Goal: Navigation & Orientation: Find specific page/section

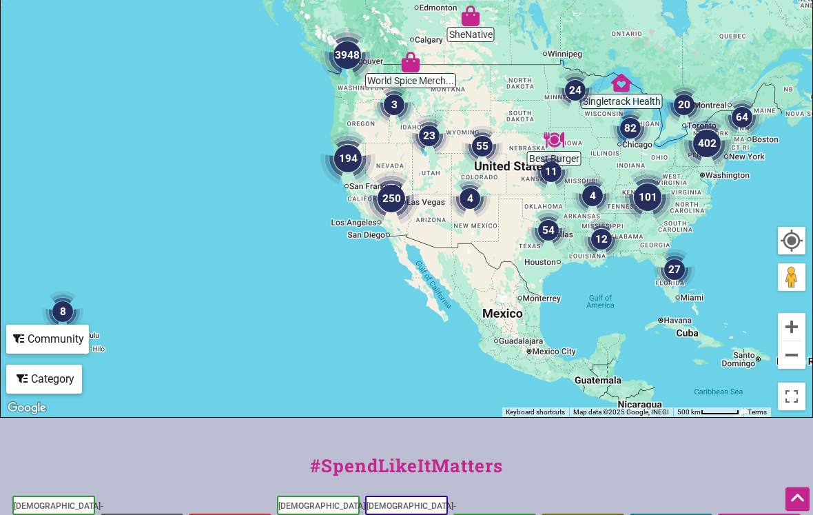
scroll to position [329, 0]
click at [795, 325] on button "Zoom in" at bounding box center [792, 326] width 28 height 28
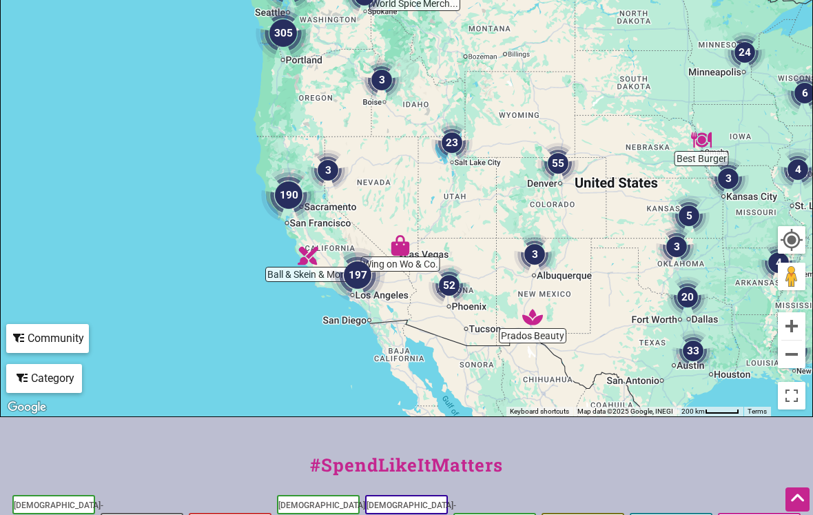
click at [797, 324] on button "Zoom in" at bounding box center [792, 326] width 28 height 28
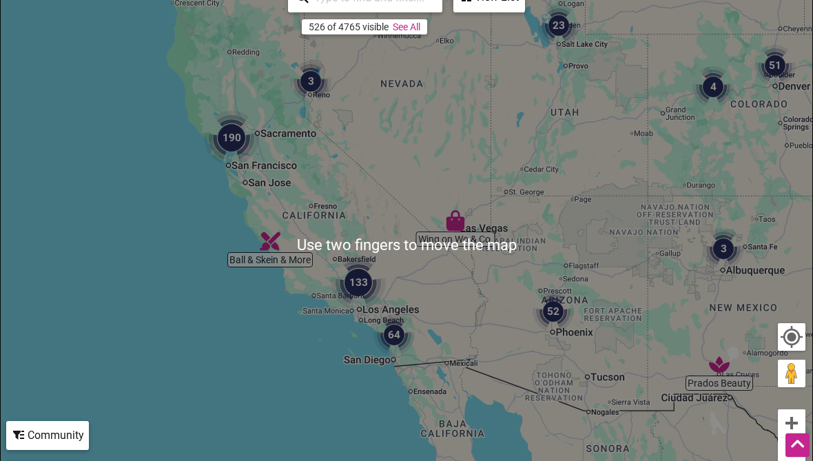
scroll to position [232, 0]
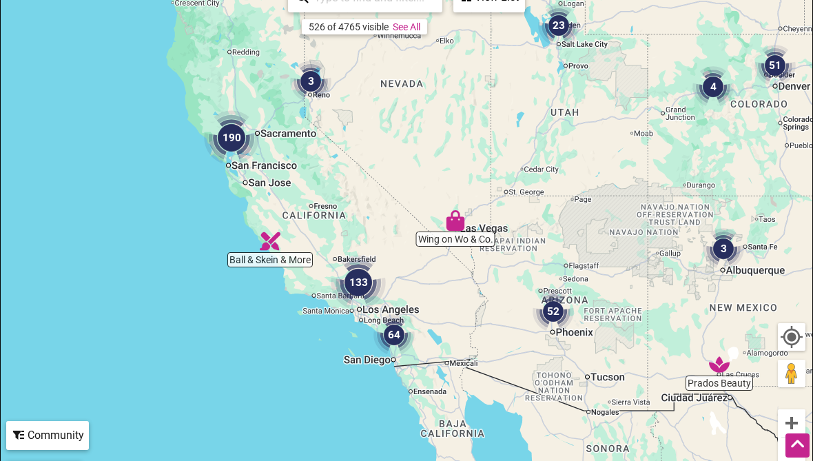
click at [799, 420] on button "Zoom in" at bounding box center [792, 423] width 28 height 28
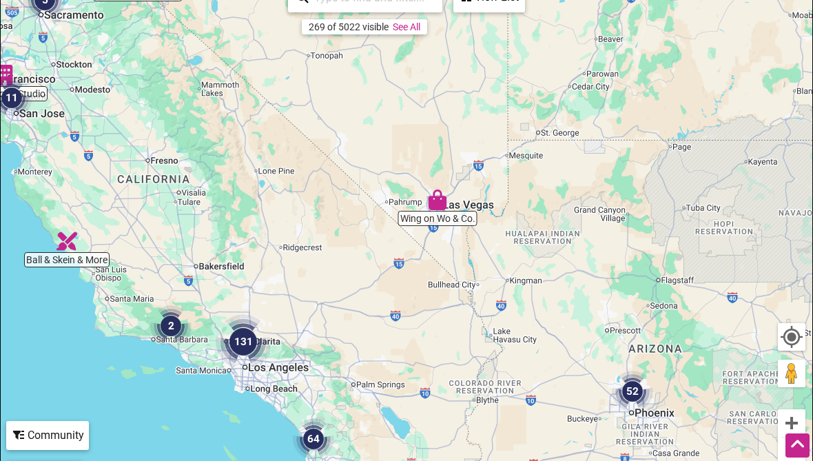
click at [794, 414] on button "Zoom in" at bounding box center [792, 423] width 28 height 28
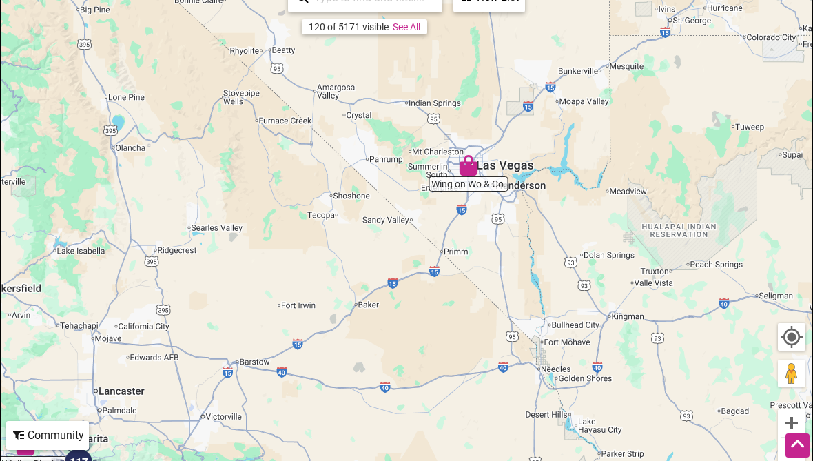
click at [797, 415] on button "Zoom in" at bounding box center [792, 423] width 28 height 28
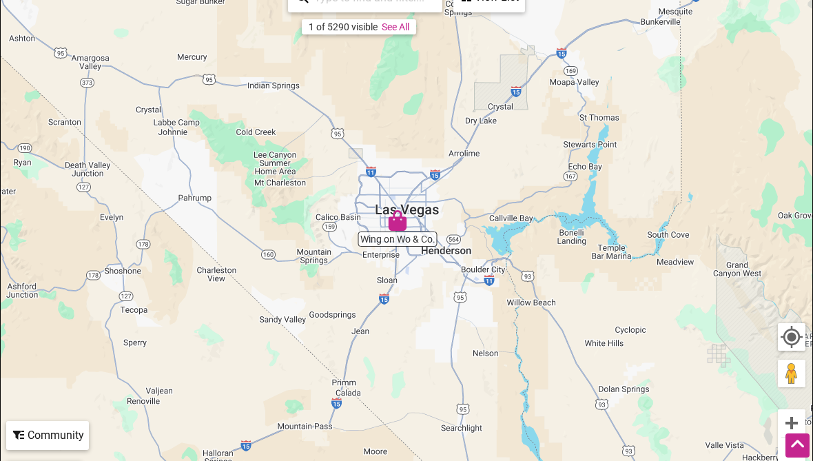
click at [797, 420] on button "Zoom in" at bounding box center [792, 423] width 28 height 28
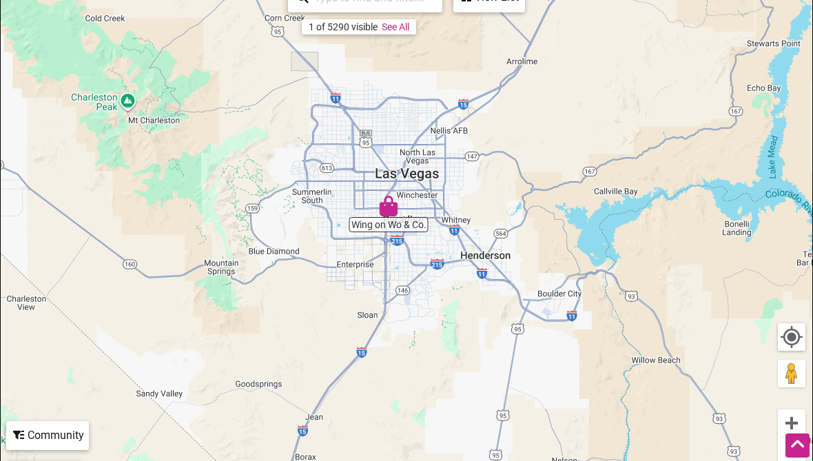
click at [802, 413] on button "Zoom in" at bounding box center [792, 423] width 28 height 28
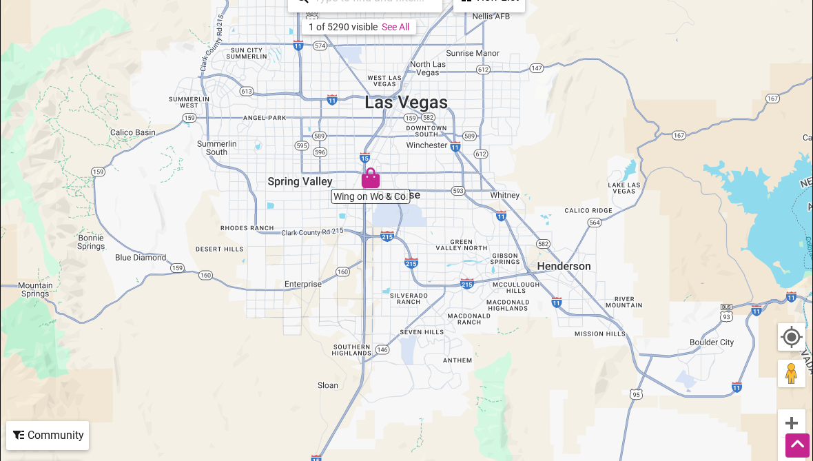
click at [807, 414] on div "To navigate, press the arrow keys." at bounding box center [407, 245] width 812 height 536
click at [724, 335] on div "To navigate, press the arrow keys." at bounding box center [407, 245] width 812 height 536
click at [793, 414] on button "Zoom in" at bounding box center [792, 423] width 28 height 28
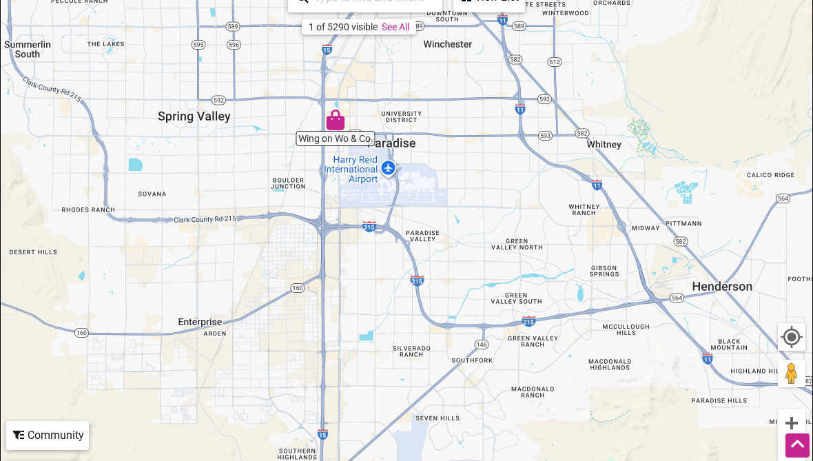
click at [795, 414] on button "Zoom in" at bounding box center [792, 423] width 28 height 28
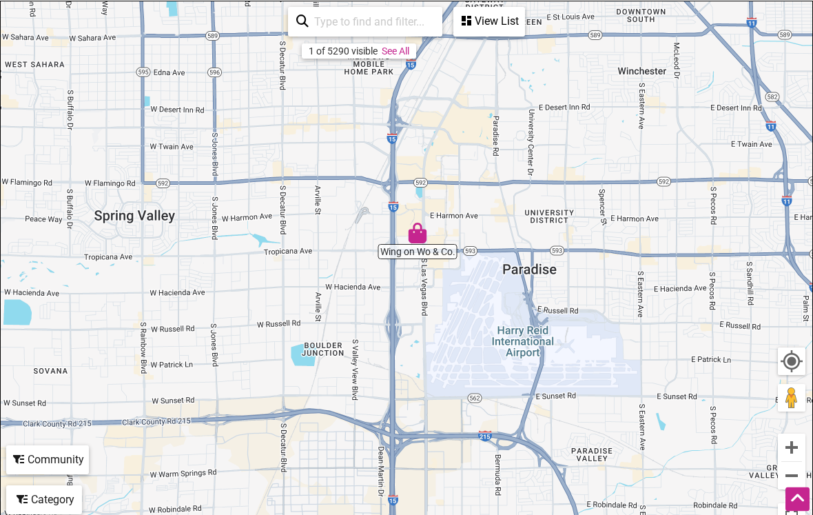
scroll to position [209, 0]
click at [791, 443] on button "Zoom in" at bounding box center [792, 447] width 28 height 28
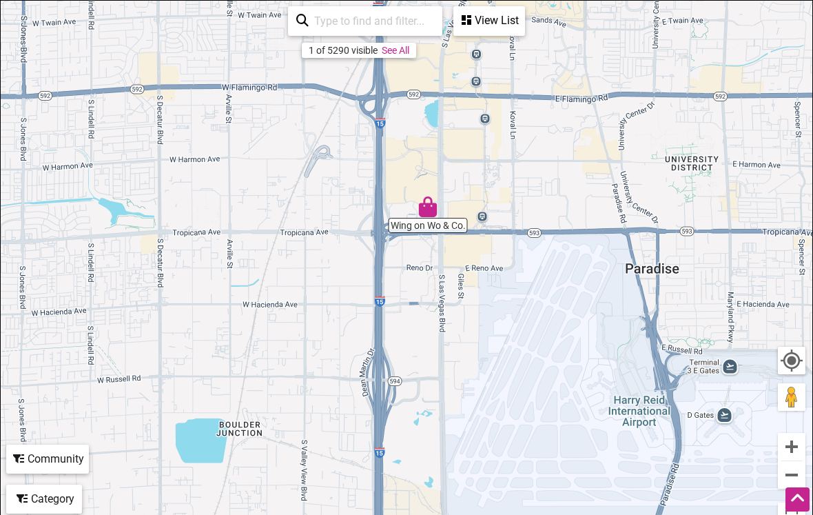
click at [791, 444] on button "Zoom in" at bounding box center [792, 447] width 28 height 28
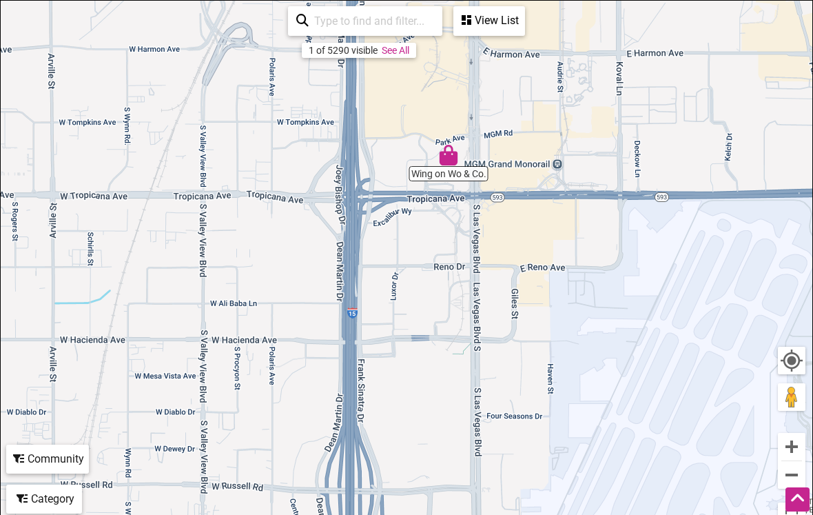
click at [794, 445] on button "Zoom in" at bounding box center [792, 447] width 28 height 28
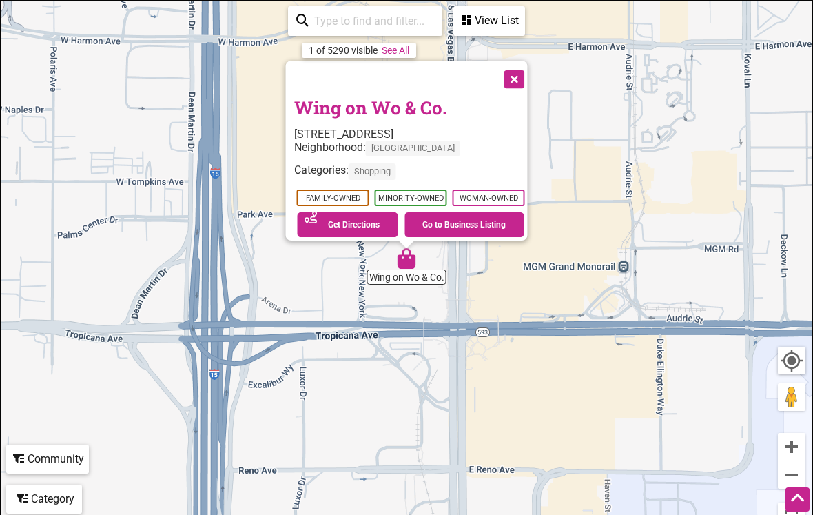
click at [493, 225] on link "Go to Business Listing" at bounding box center [464, 224] width 120 height 25
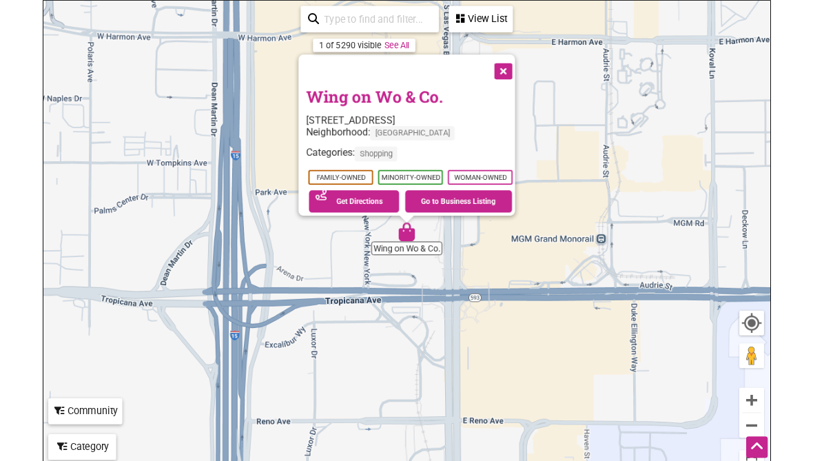
scroll to position [263, 0]
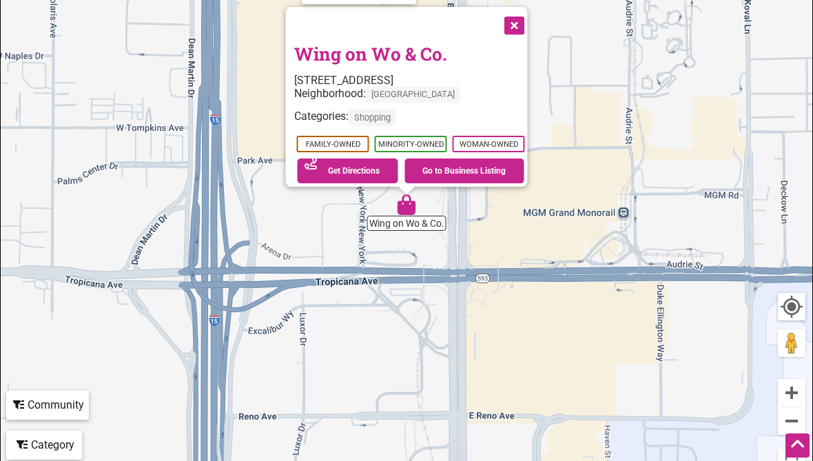
click at [361, 165] on link "Get Directions" at bounding box center [348, 170] width 101 height 25
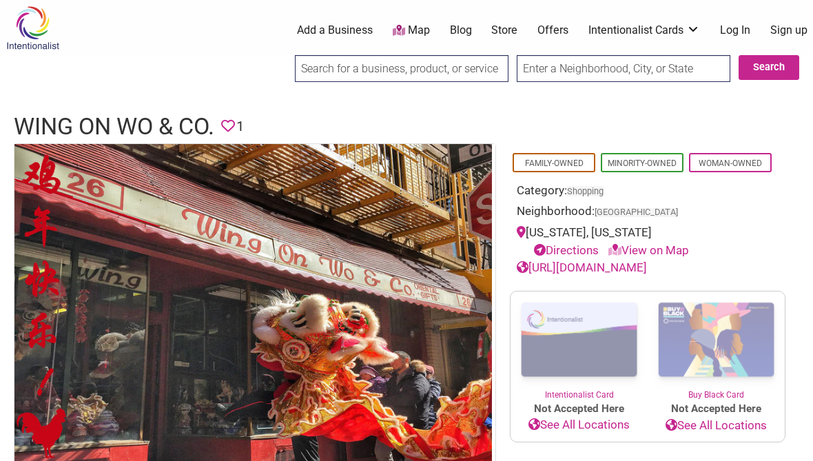
click at [683, 245] on link "View on Map" at bounding box center [648, 250] width 81 height 14
click at [650, 245] on link "View on Map" at bounding box center [648, 250] width 81 height 14
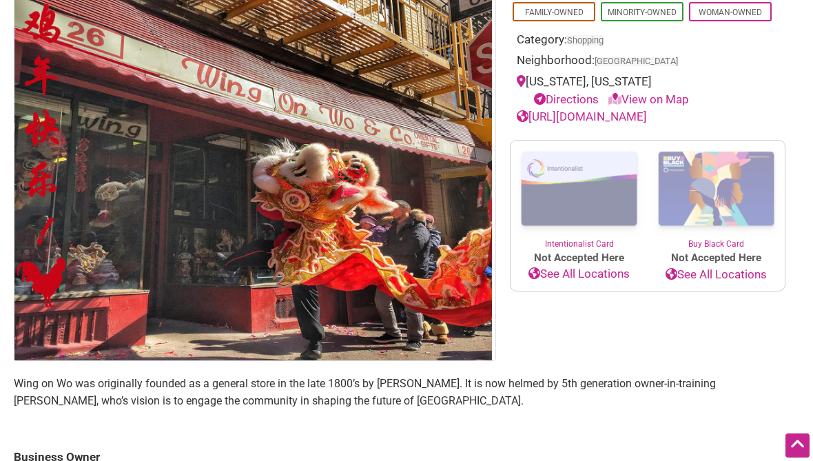
scroll to position [150, 0]
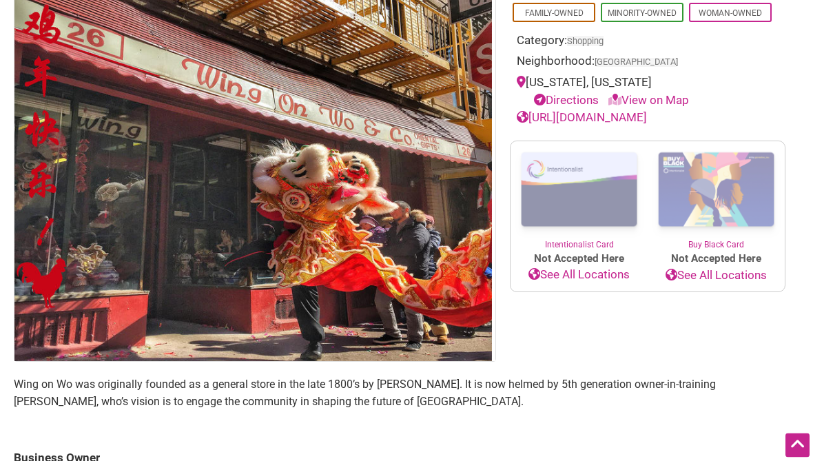
click at [647, 116] on link "https://www.wingonwoand.co" at bounding box center [582, 118] width 130 height 14
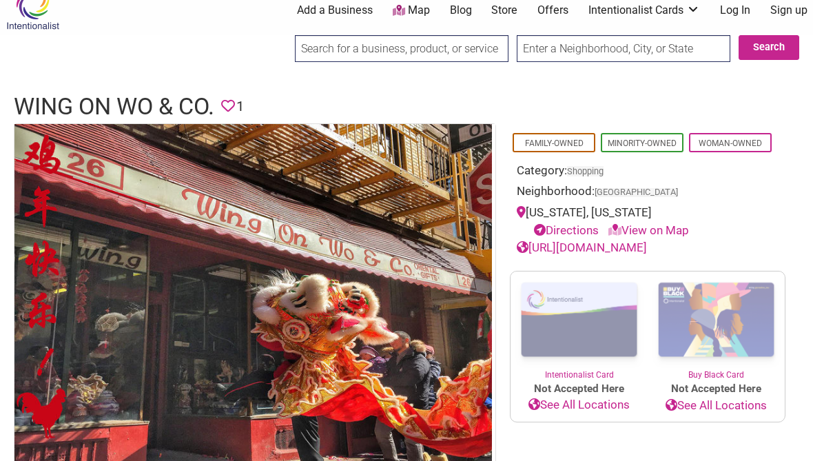
scroll to position [0, 0]
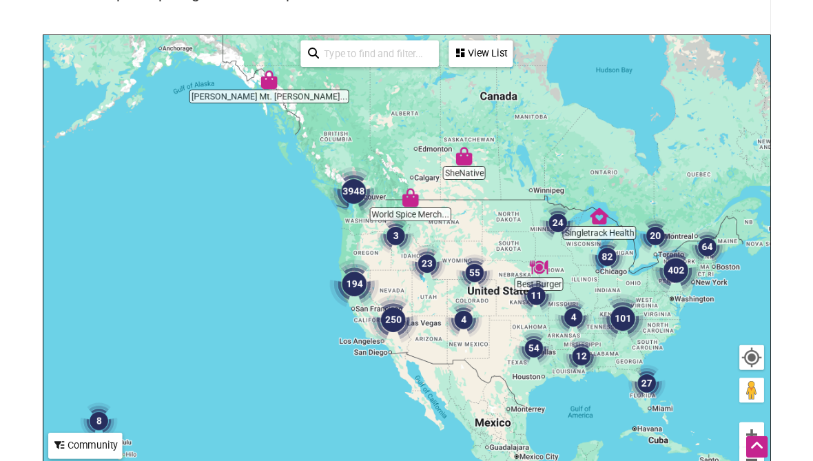
scroll to position [170, 0]
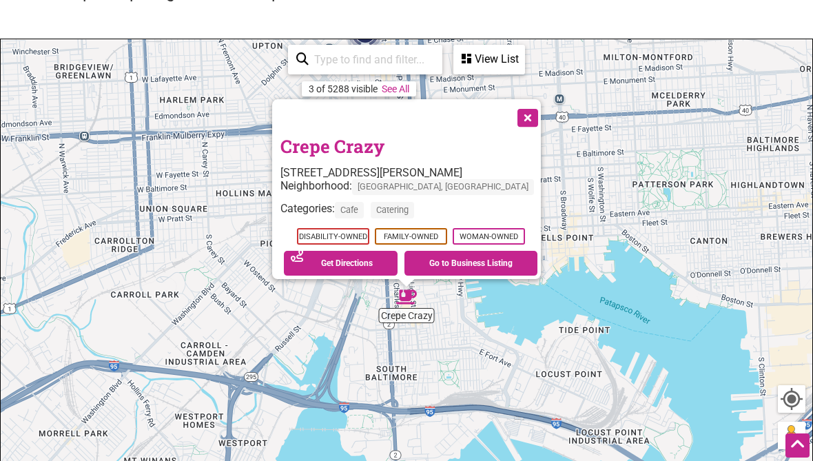
click at [481, 255] on link "Go to Business Listing" at bounding box center [470, 263] width 133 height 25
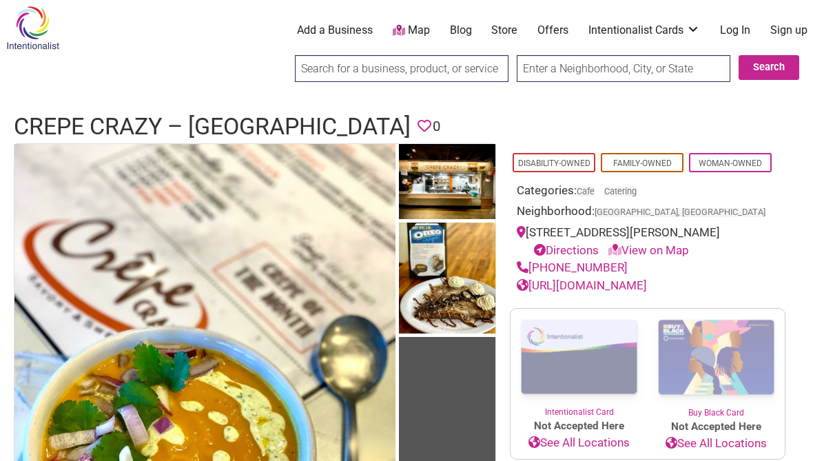
click at [452, 281] on img at bounding box center [447, 280] width 96 height 114
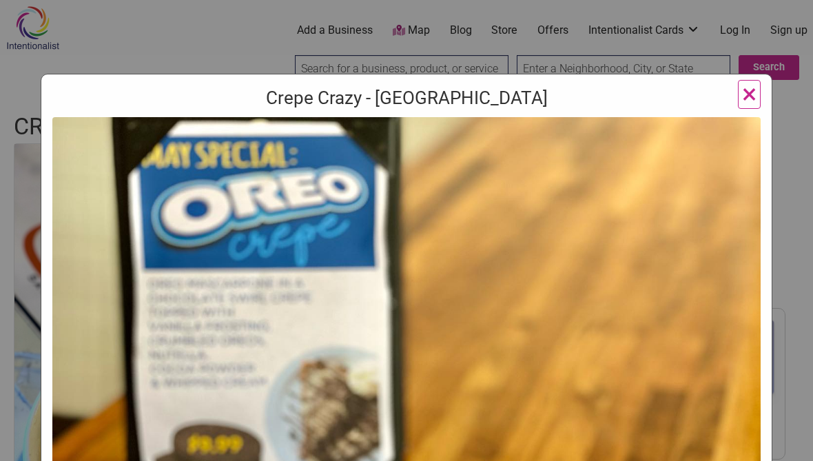
scroll to position [15, 0]
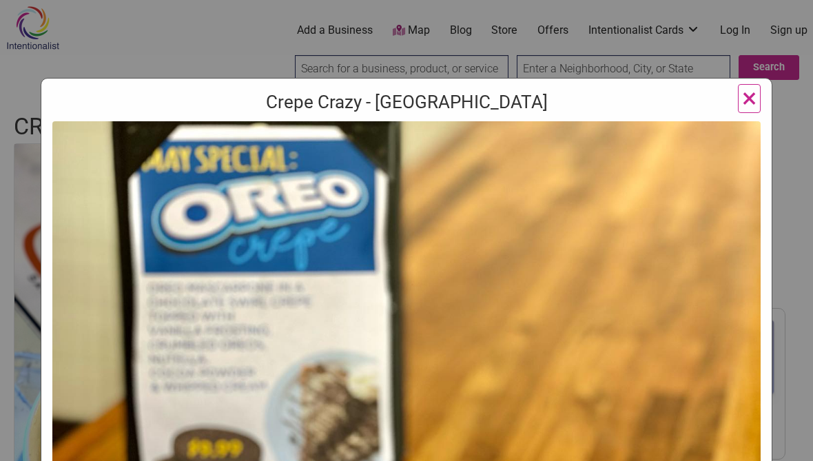
click at [752, 105] on span "×" at bounding box center [749, 98] width 14 height 32
